Goal: Task Accomplishment & Management: Use online tool/utility

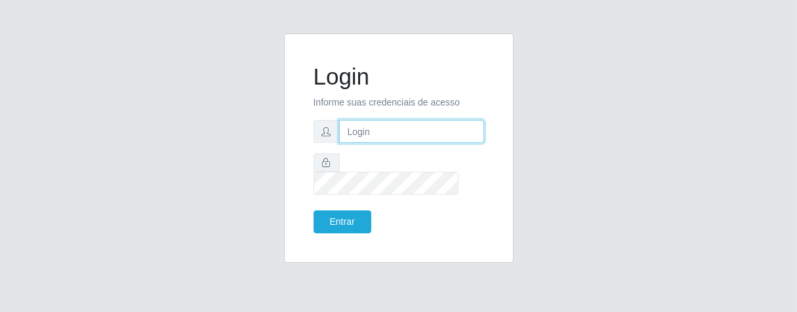
click at [391, 143] on input "text" at bounding box center [411, 131] width 145 height 23
type input "[PERSON_NAME]"
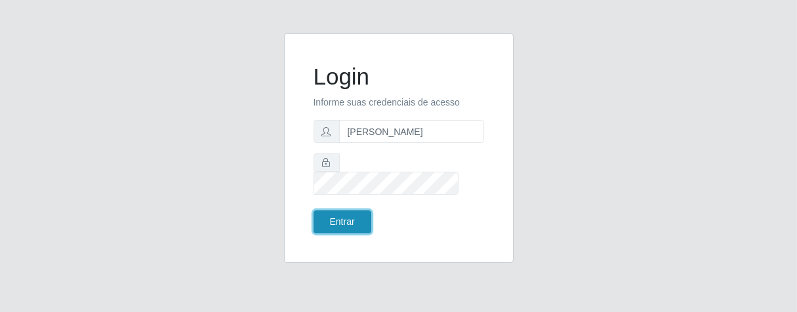
click at [339, 211] on button "Entrar" at bounding box center [343, 222] width 58 height 23
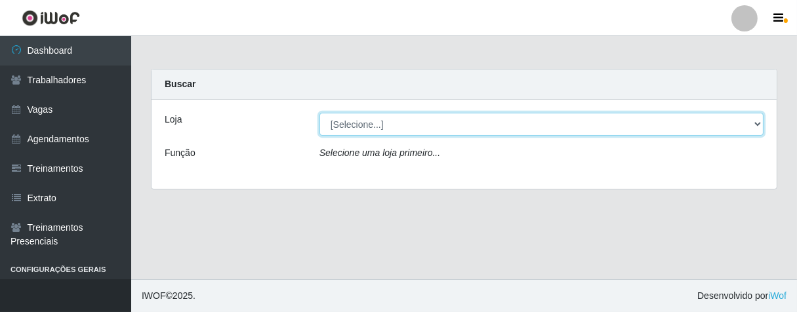
click at [757, 124] on select "[Selecione...] Superbox [GEOGRAPHIC_DATA] - Bessa" at bounding box center [542, 124] width 444 height 23
select select "206"
click at [320, 113] on select "[Selecione...] Superbox [GEOGRAPHIC_DATA] - Bessa" at bounding box center [542, 124] width 444 height 23
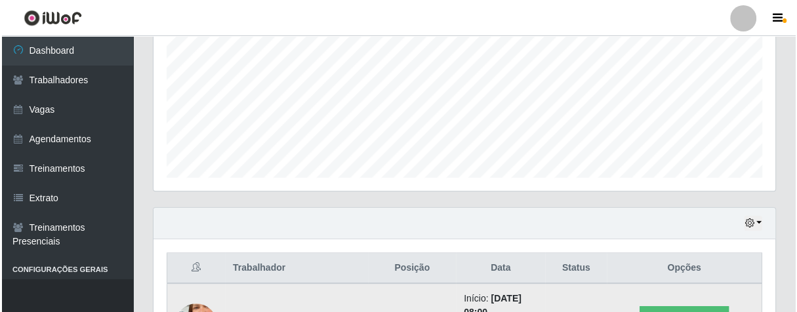
scroll to position [364, 0]
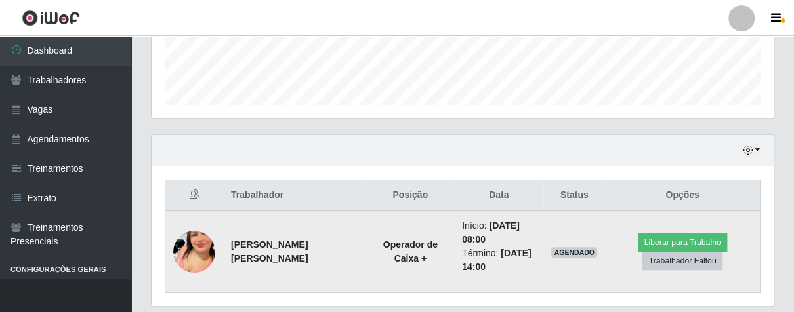
click at [194, 255] on img at bounding box center [194, 252] width 42 height 75
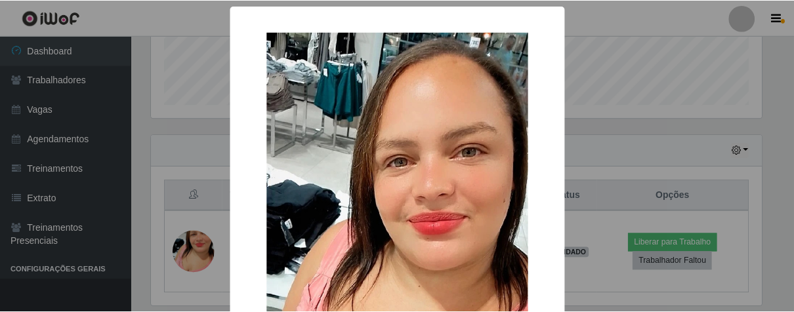
scroll to position [268, 0]
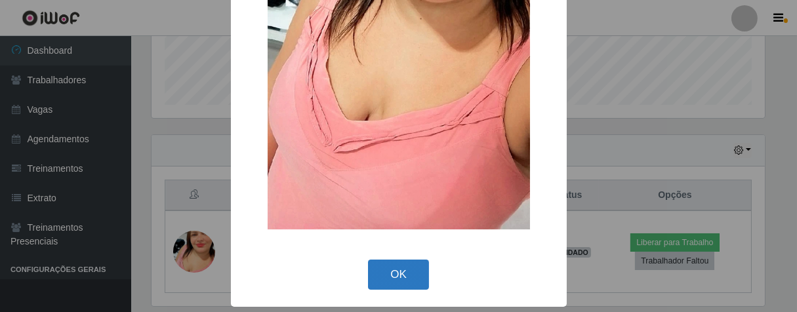
click at [381, 274] on button "OK" at bounding box center [398, 275] width 61 height 31
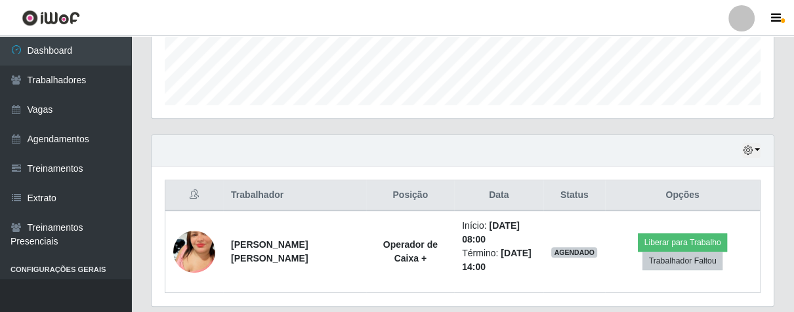
scroll to position [272, 621]
